Goal: Information Seeking & Learning: Learn about a topic

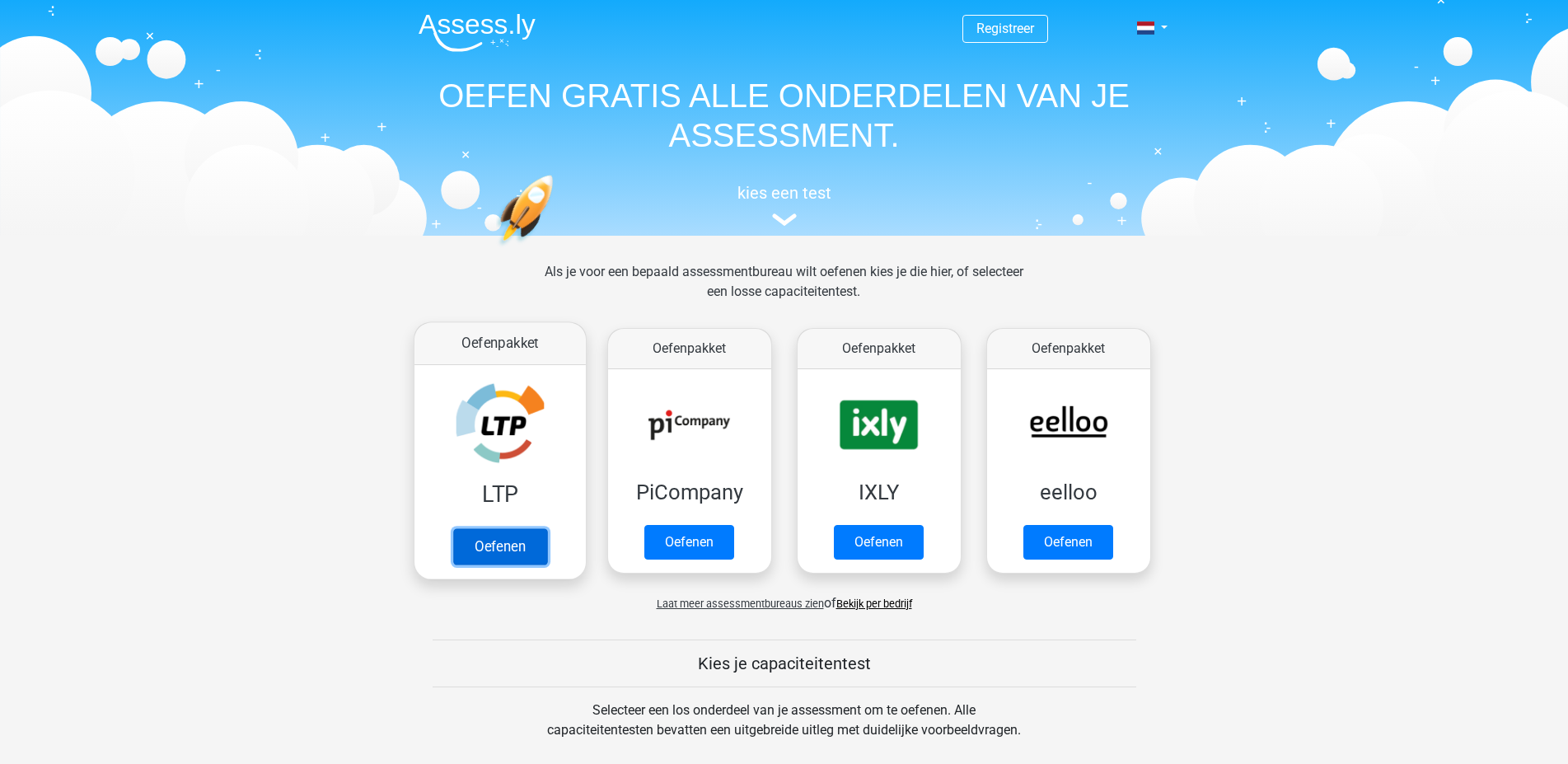
click at [520, 540] on link "Oefenen" at bounding box center [498, 546] width 94 height 36
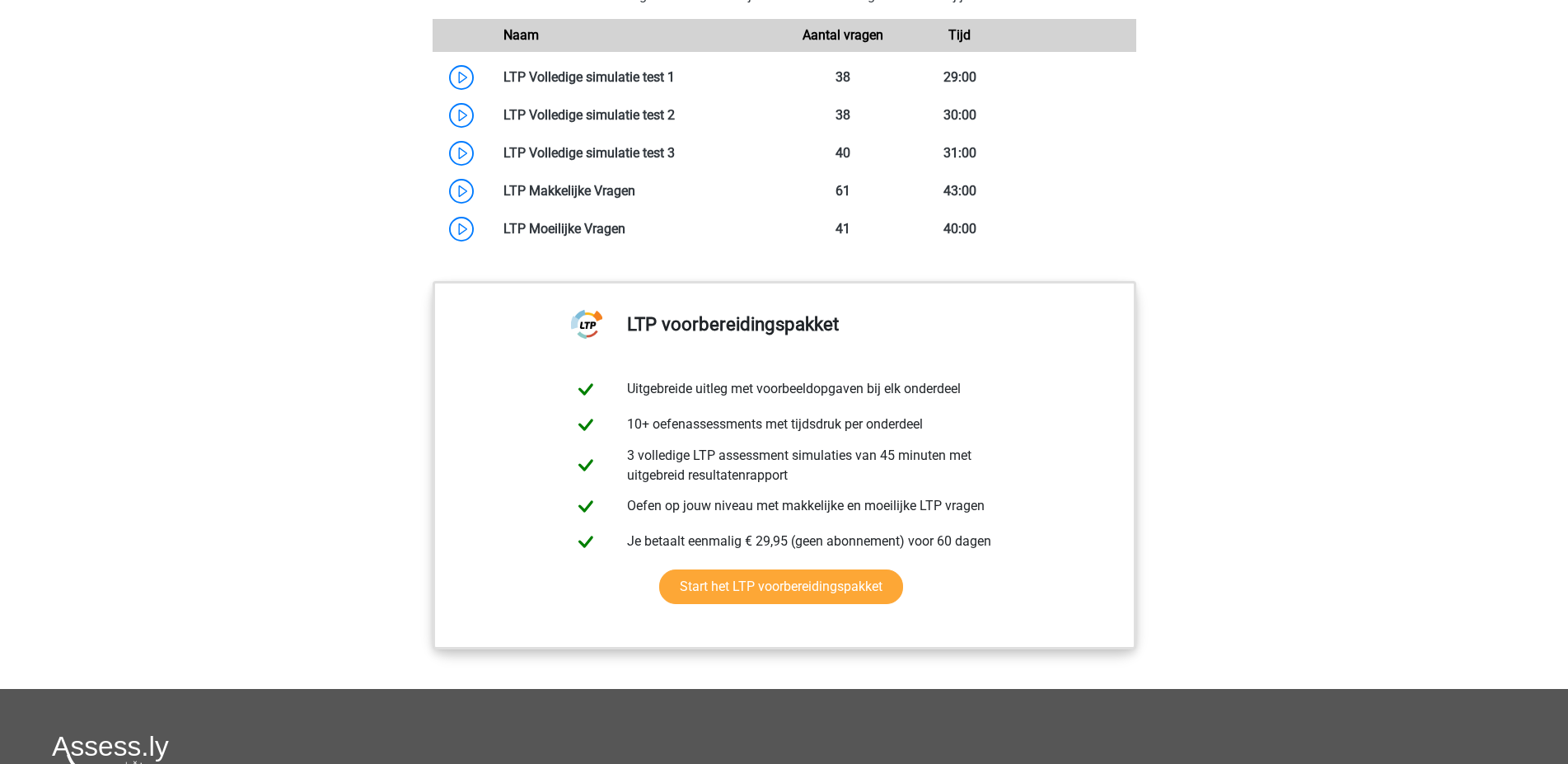
scroll to position [1513, 0]
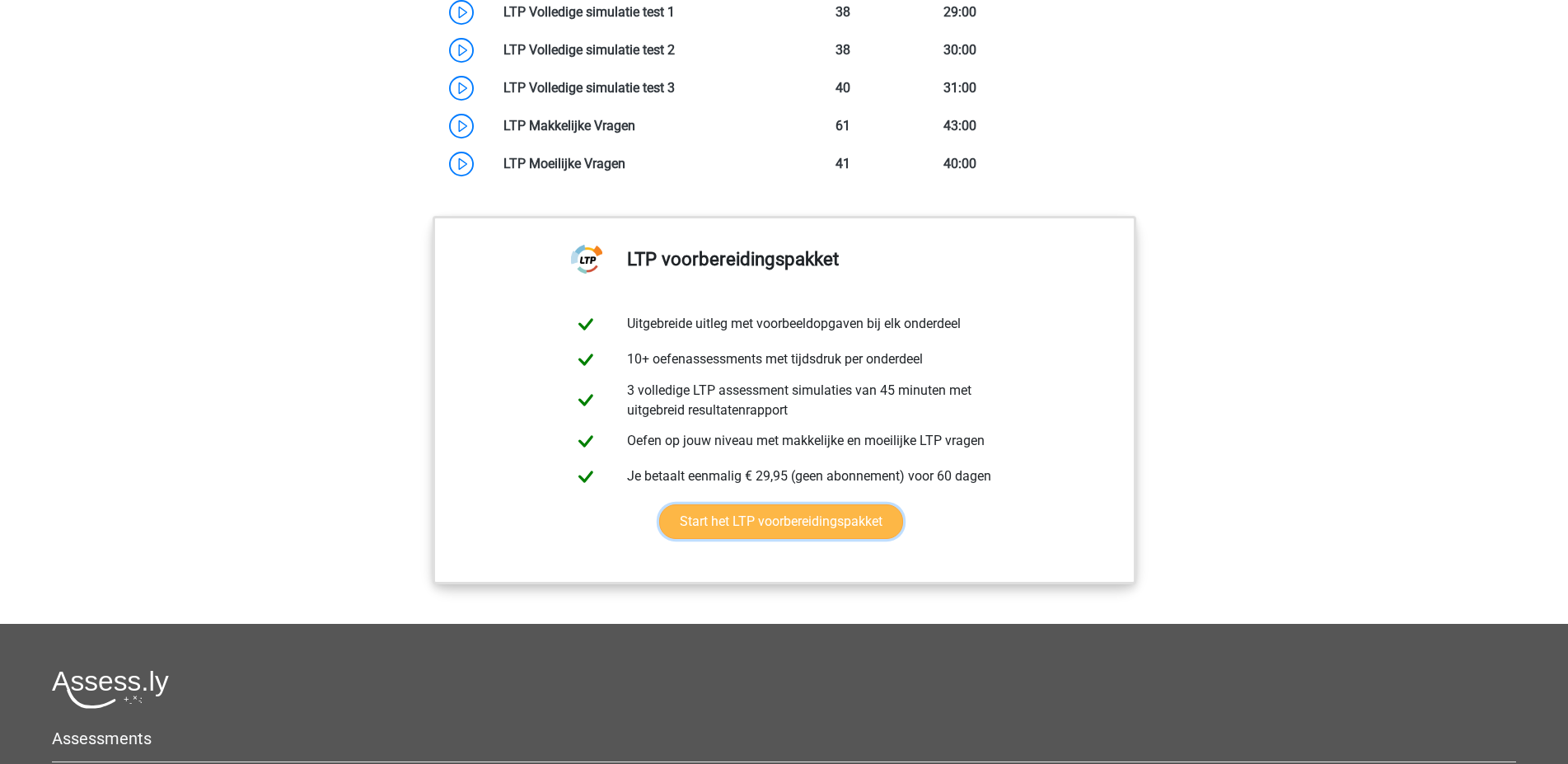
click at [724, 519] on link "Start het LTP voorbereidingspakket" at bounding box center [781, 522] width 244 height 35
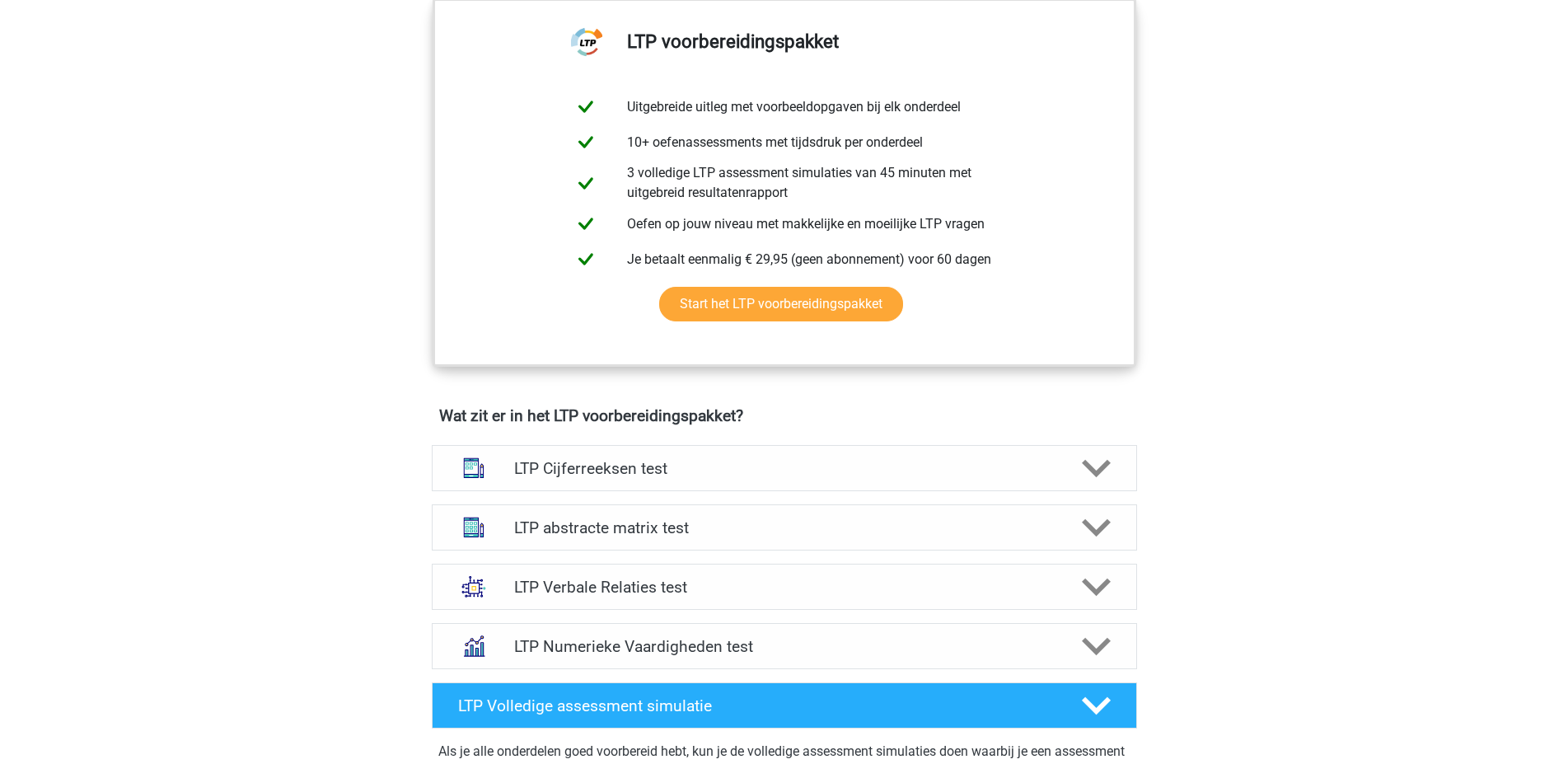
scroll to position [336, 0]
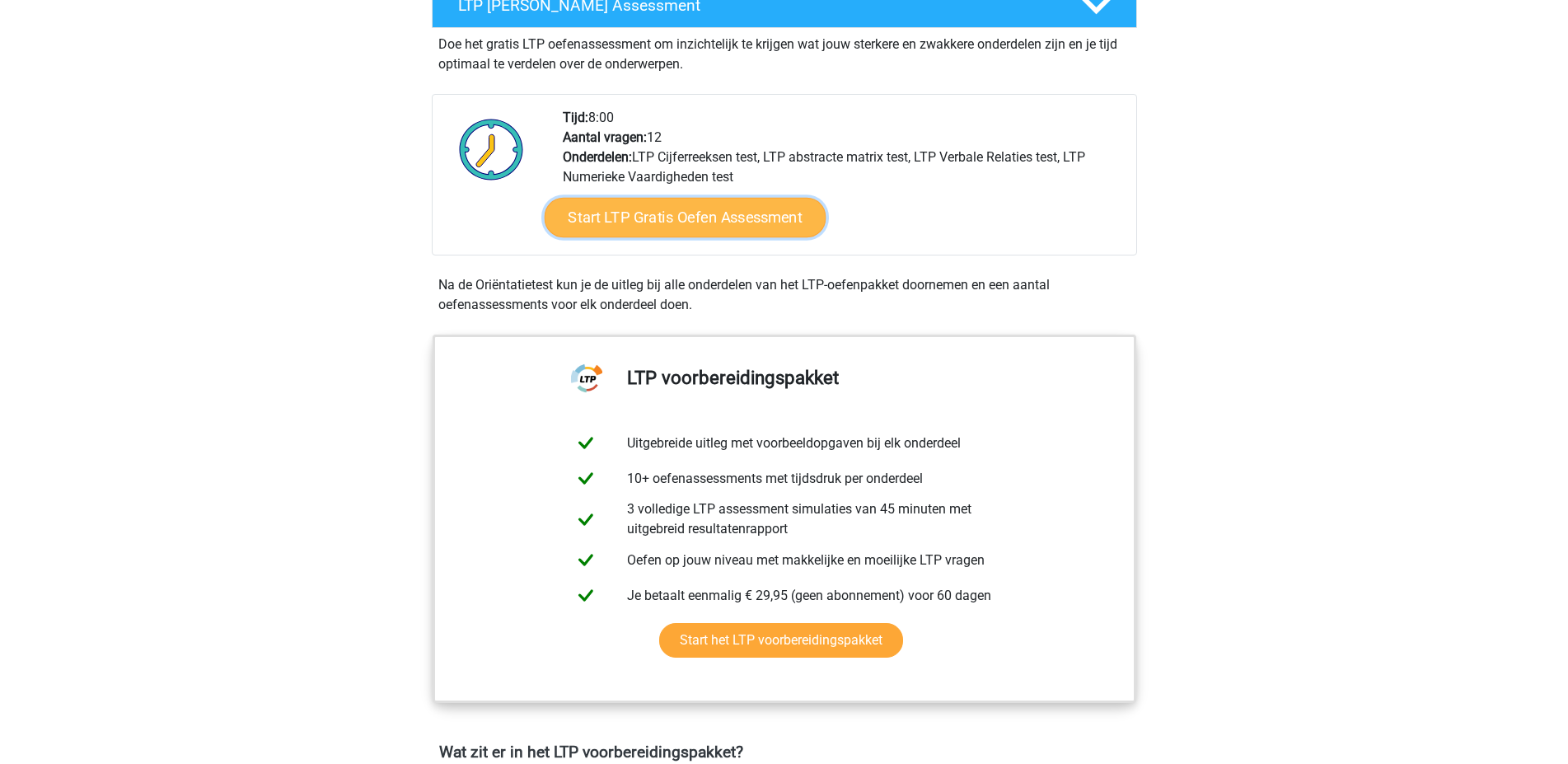
click at [697, 217] on link "Start LTP Gratis Oefen Assessment" at bounding box center [685, 217] width 282 height 39
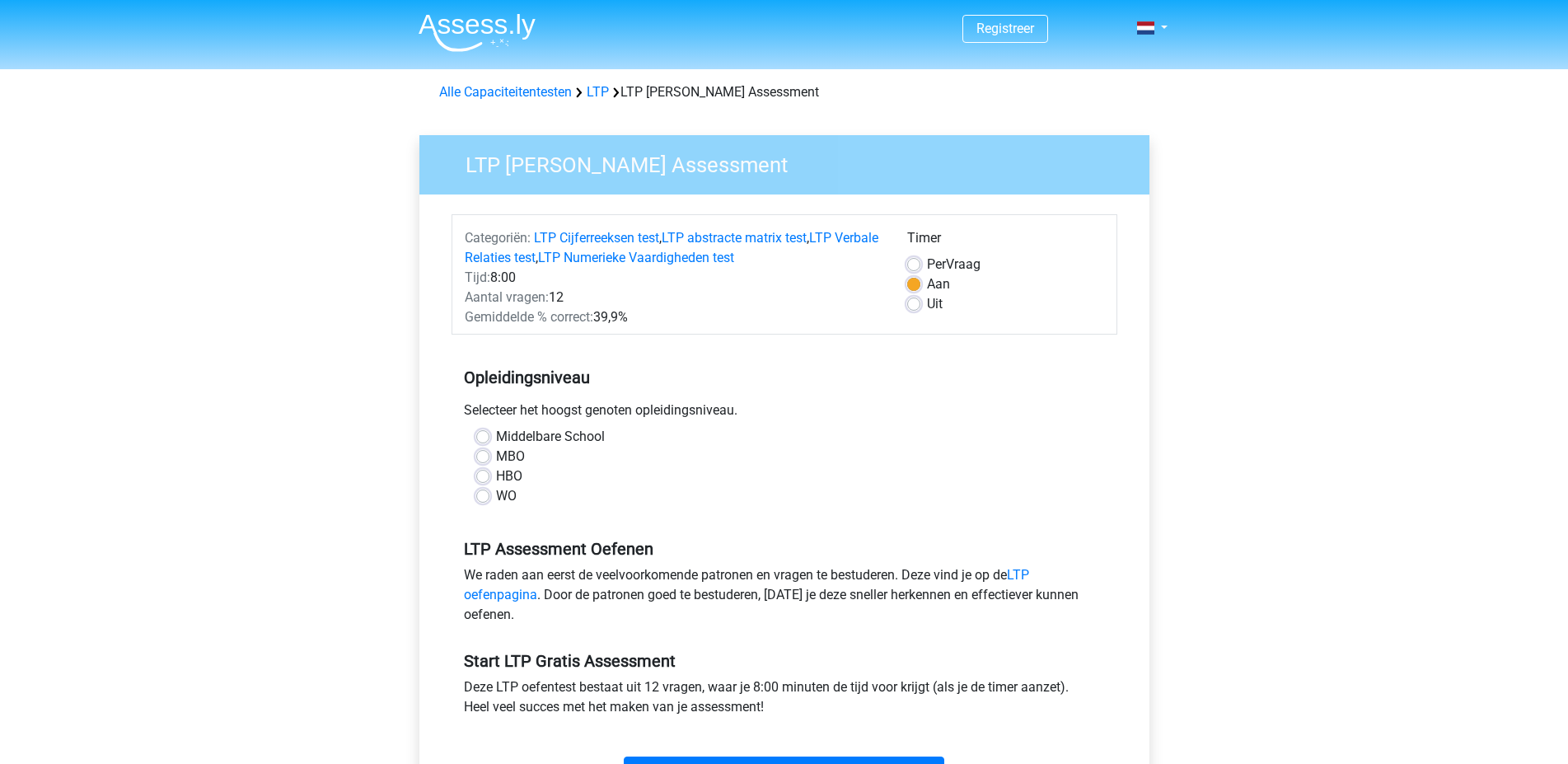
click at [491, 478] on div "HBO" at bounding box center [785, 476] width 617 height 20
click at [496, 478] on label "HBO" at bounding box center [509, 476] width 26 height 20
click at [485, 478] on input "HBO" at bounding box center [483, 474] width 13 height 17
radio input "true"
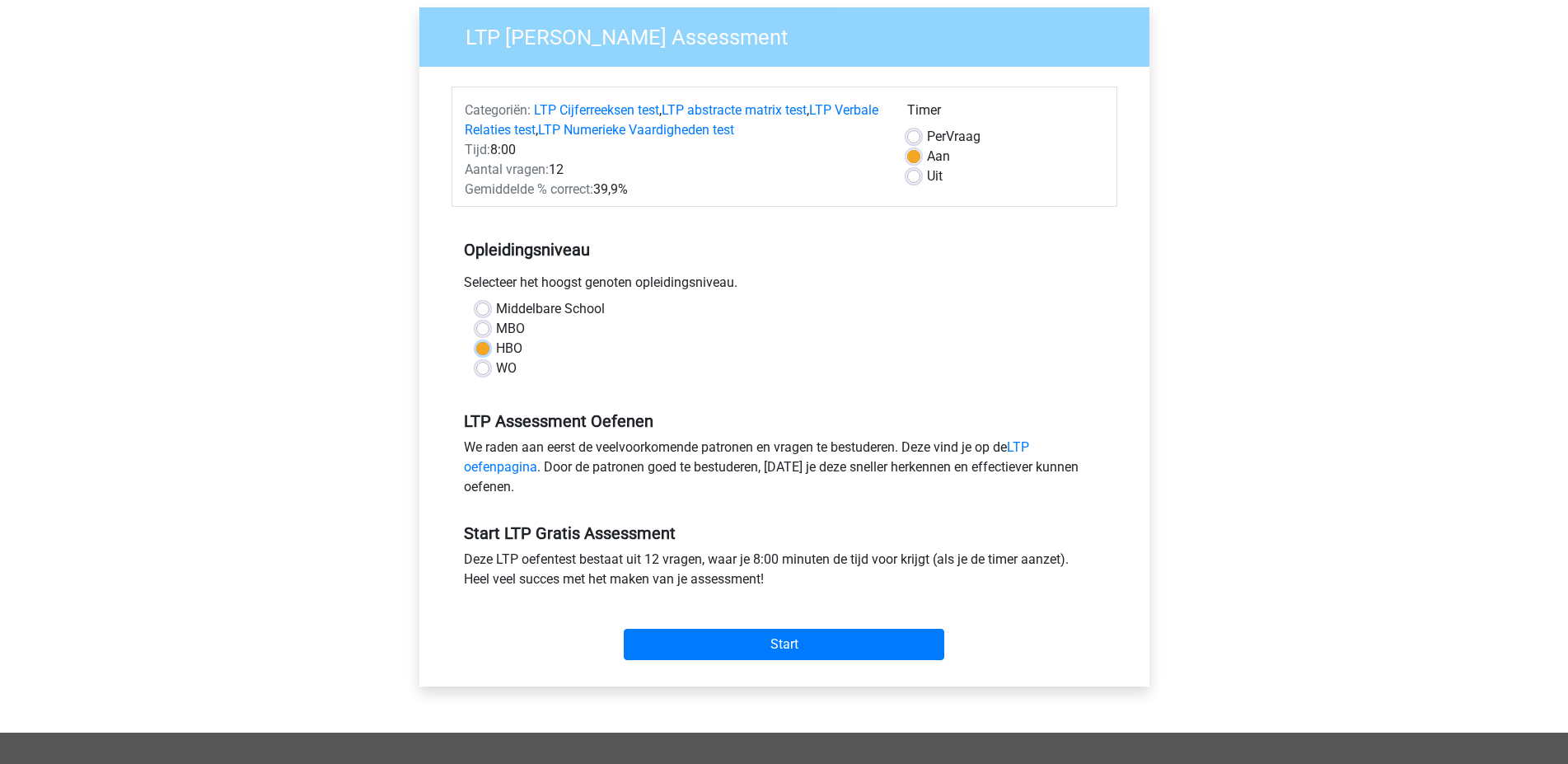
scroll to position [168, 0]
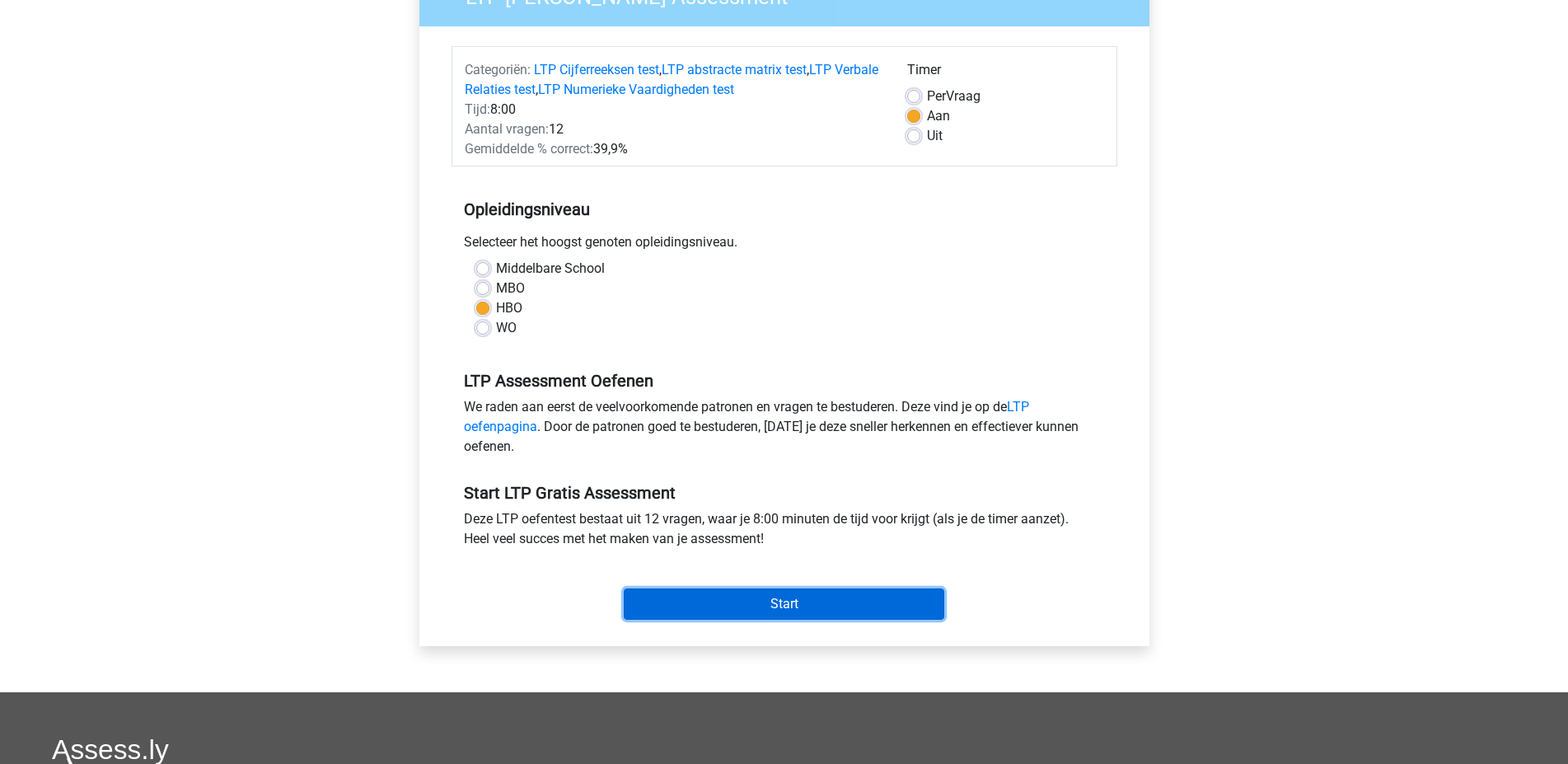
click at [787, 605] on input "Start" at bounding box center [784, 605] width 321 height 32
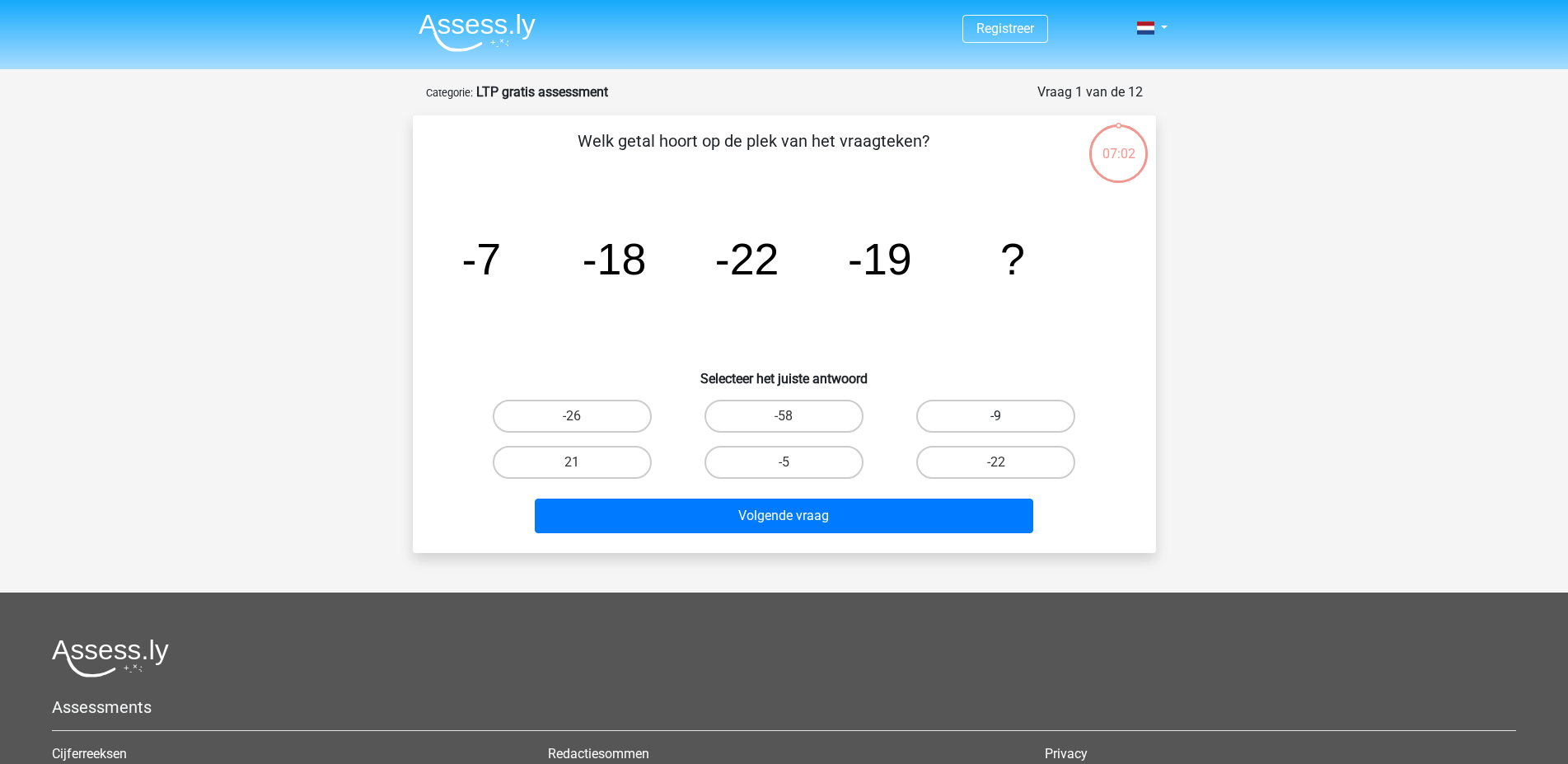
click at [969, 407] on label "-9" at bounding box center [996, 416] width 159 height 33
click at [996, 416] on input "-9" at bounding box center [1001, 421] width 11 height 11
radio input "true"
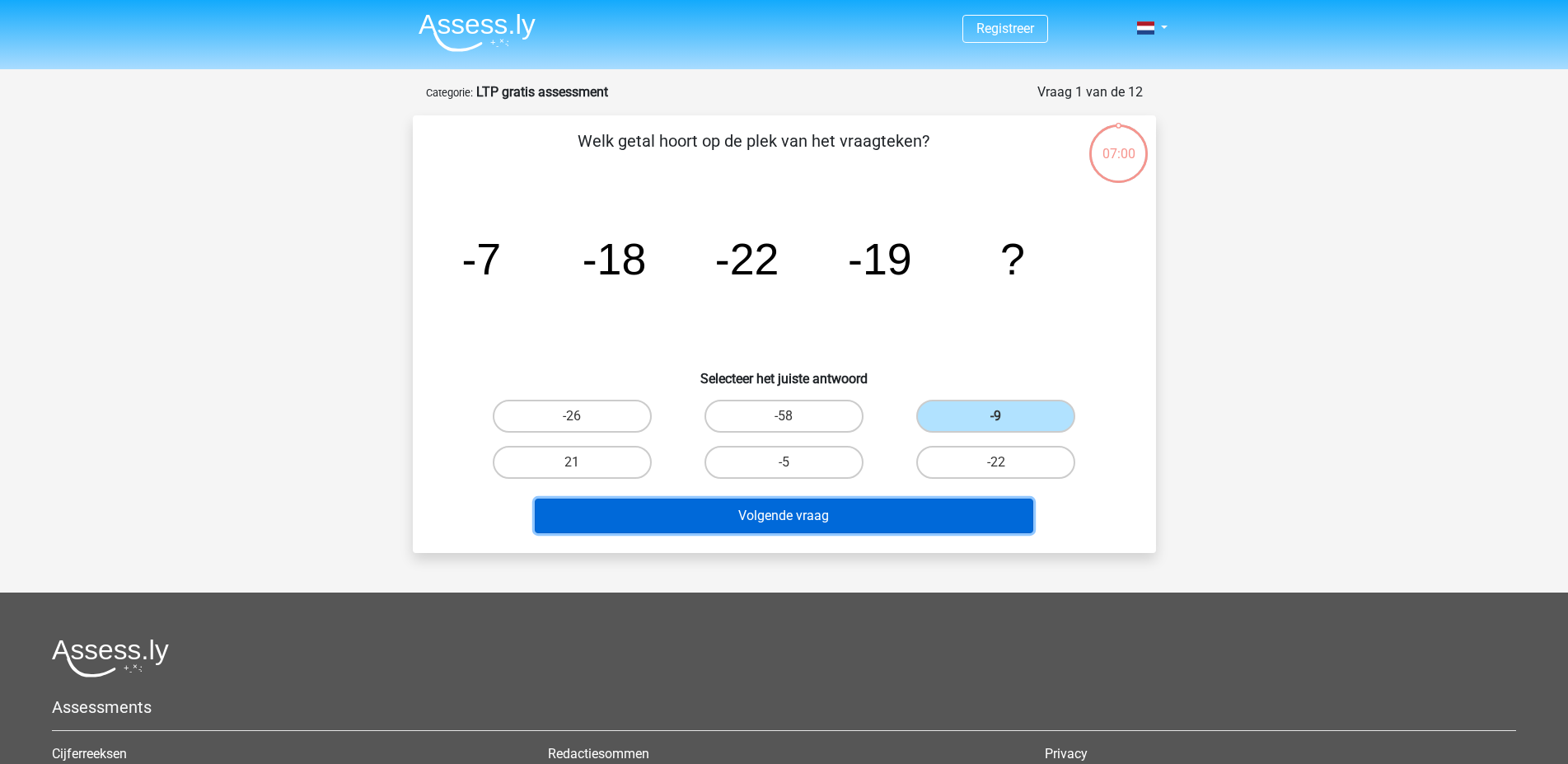
click at [915, 527] on button "Volgende vraag" at bounding box center [784, 516] width 498 height 35
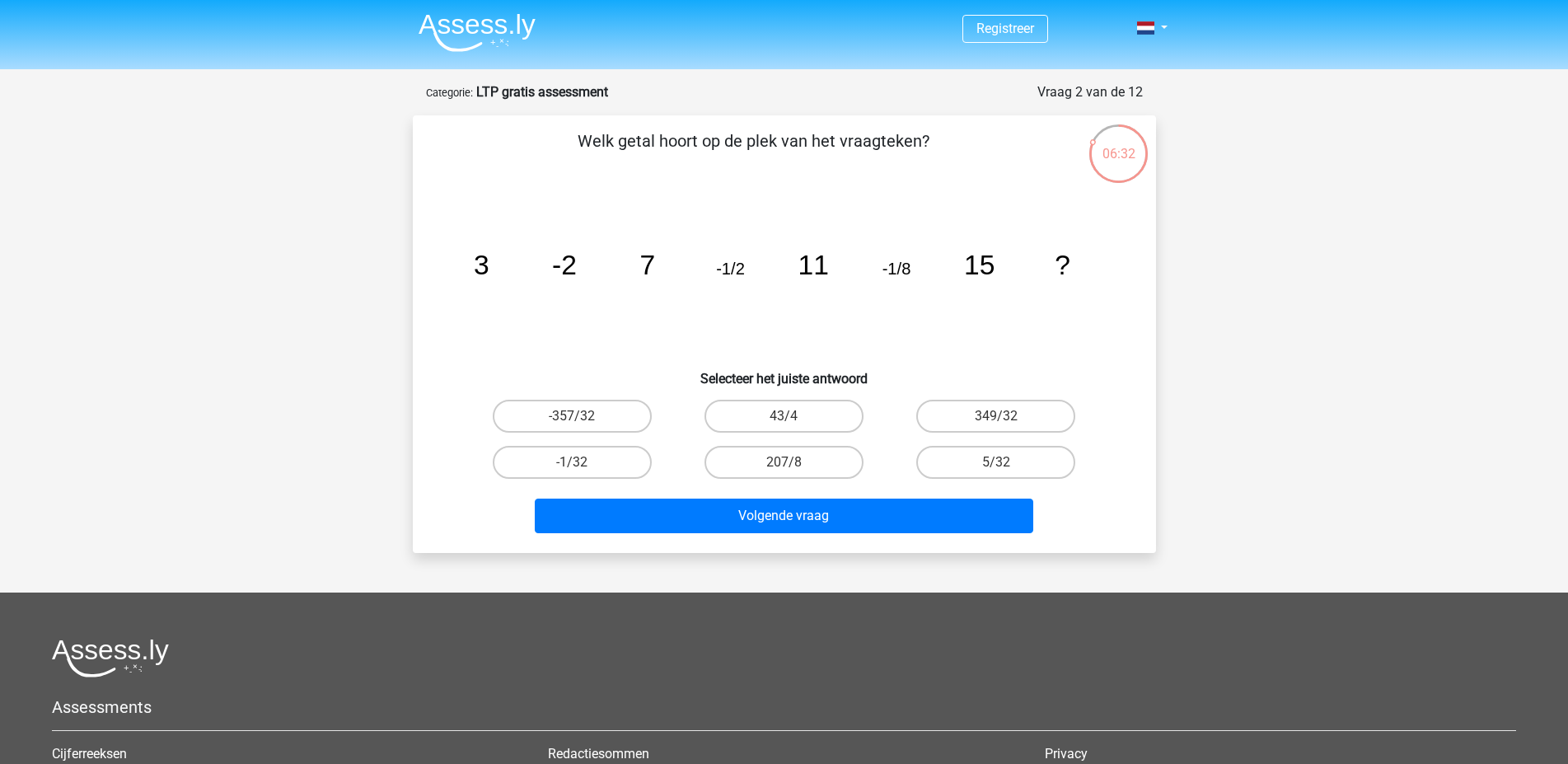
click at [1119, 149] on div "06:32" at bounding box center [1119, 143] width 62 height 41
click at [767, 411] on label "43/4" at bounding box center [784, 416] width 159 height 33
click at [784, 416] on input "43/4" at bounding box center [789, 421] width 11 height 11
radio input "true"
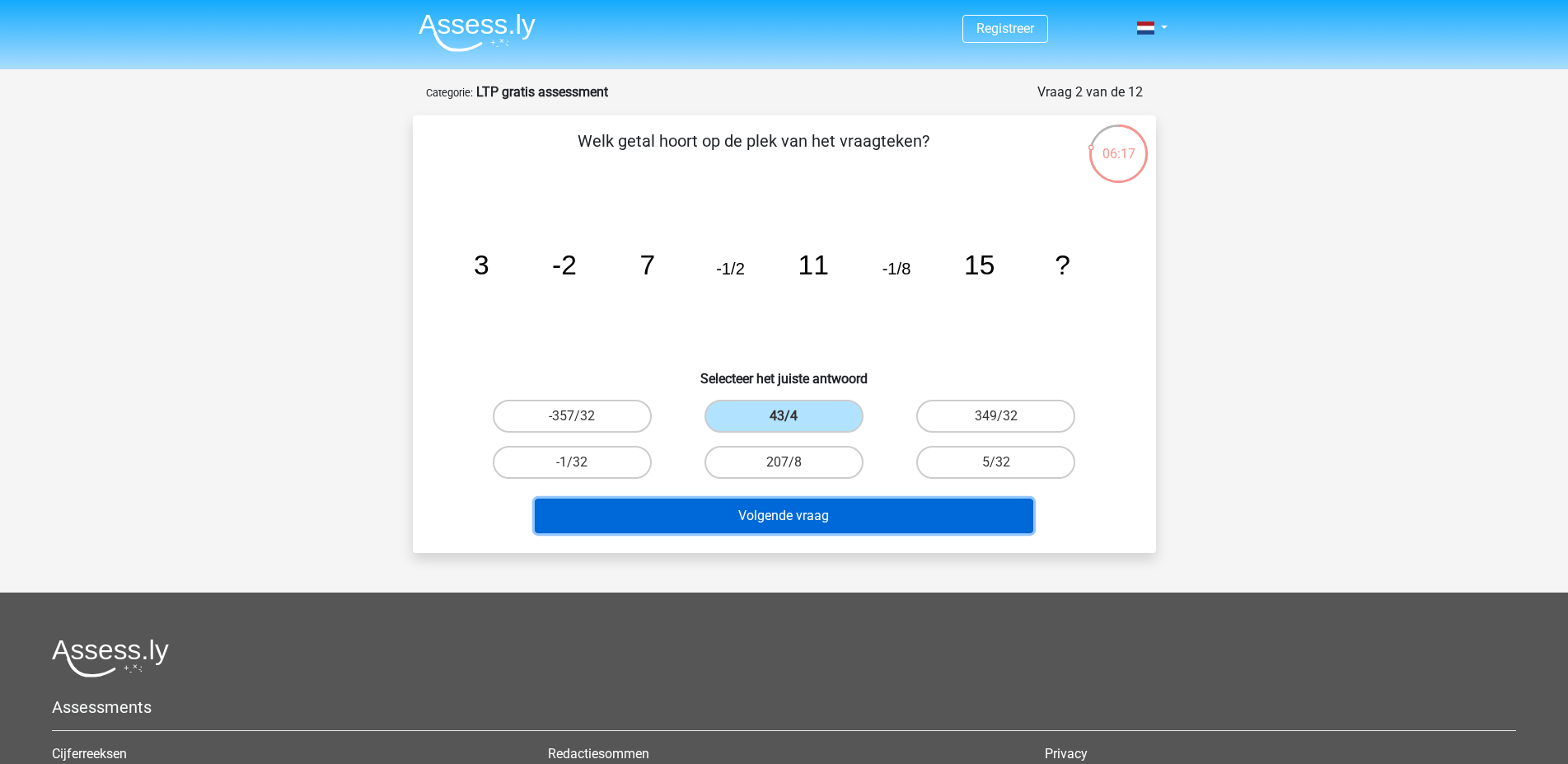
click at [798, 520] on button "Volgende vraag" at bounding box center [784, 516] width 498 height 35
